Goal: Browse casually

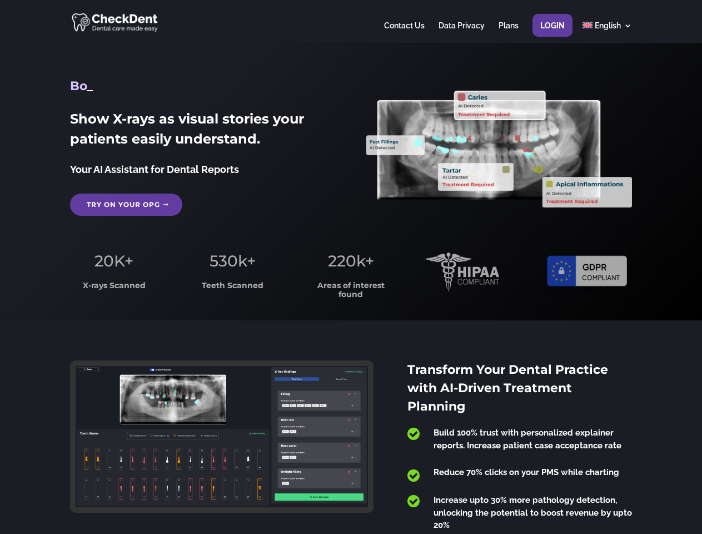
click at [351, 267] on span "220k+" at bounding box center [351, 260] width 46 height 19
click at [351, 22] on div at bounding box center [351, 21] width 562 height 43
click at [351, 267] on span "220k+" at bounding box center [351, 260] width 46 height 19
